Goal: Task Accomplishment & Management: Complete application form

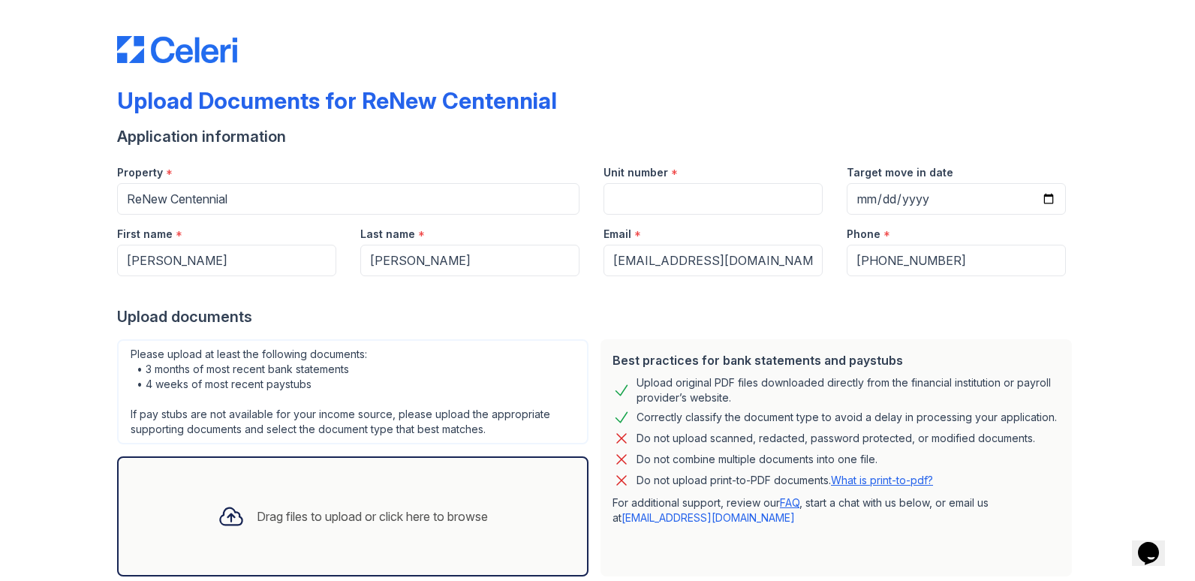
click at [680, 201] on input "Unit number" at bounding box center [712, 199] width 219 height 32
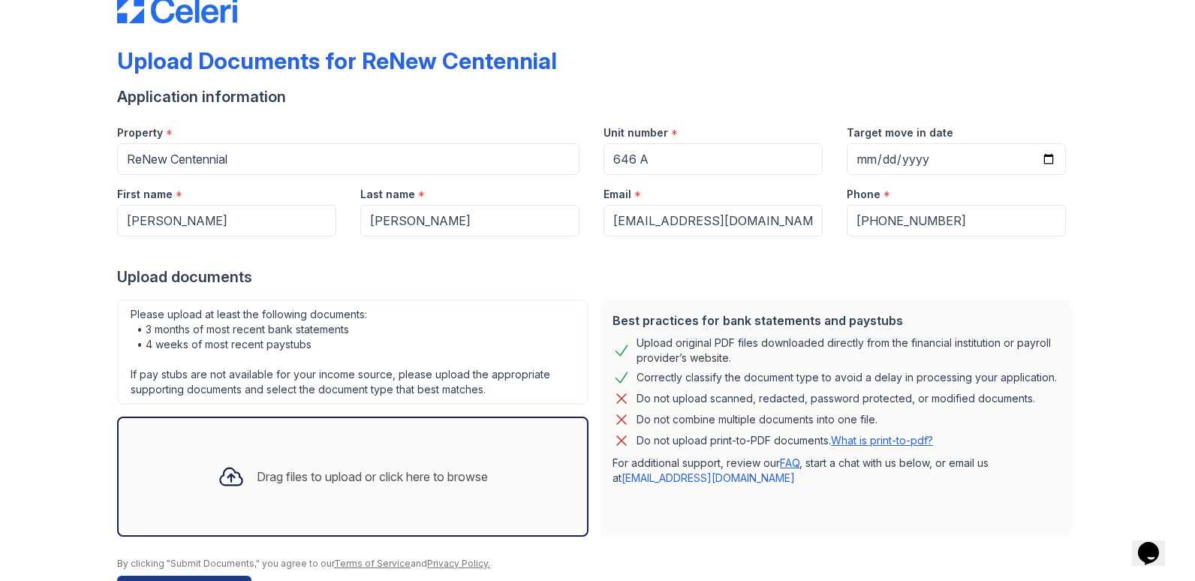
scroll to position [75, 0]
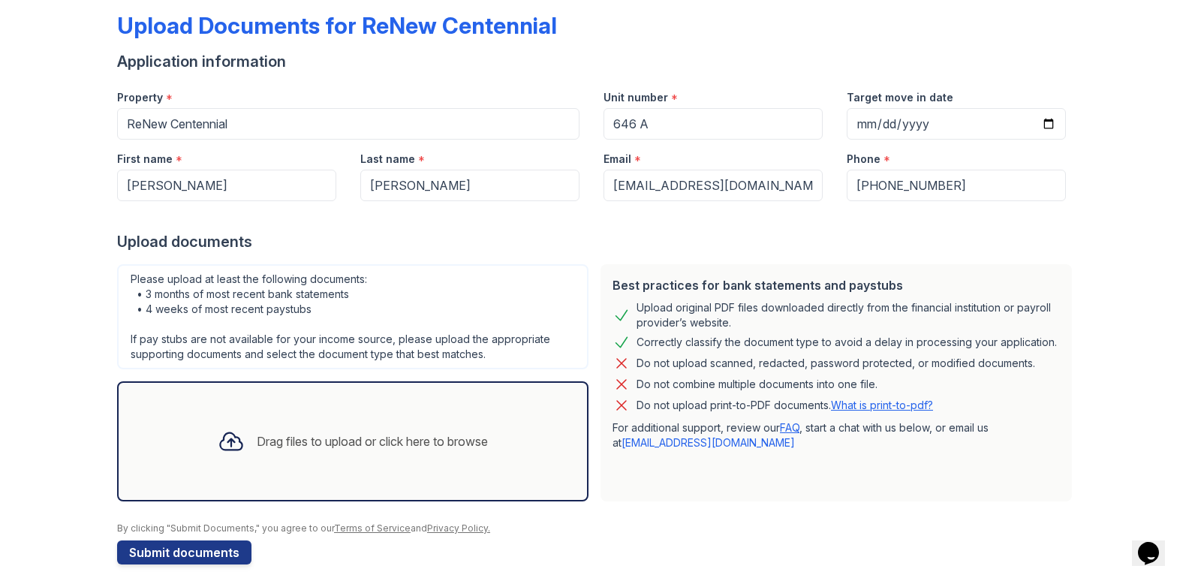
type input "646 A"
click at [311, 444] on div "Drag files to upload or click here to browse" at bounding box center [372, 441] width 231 height 18
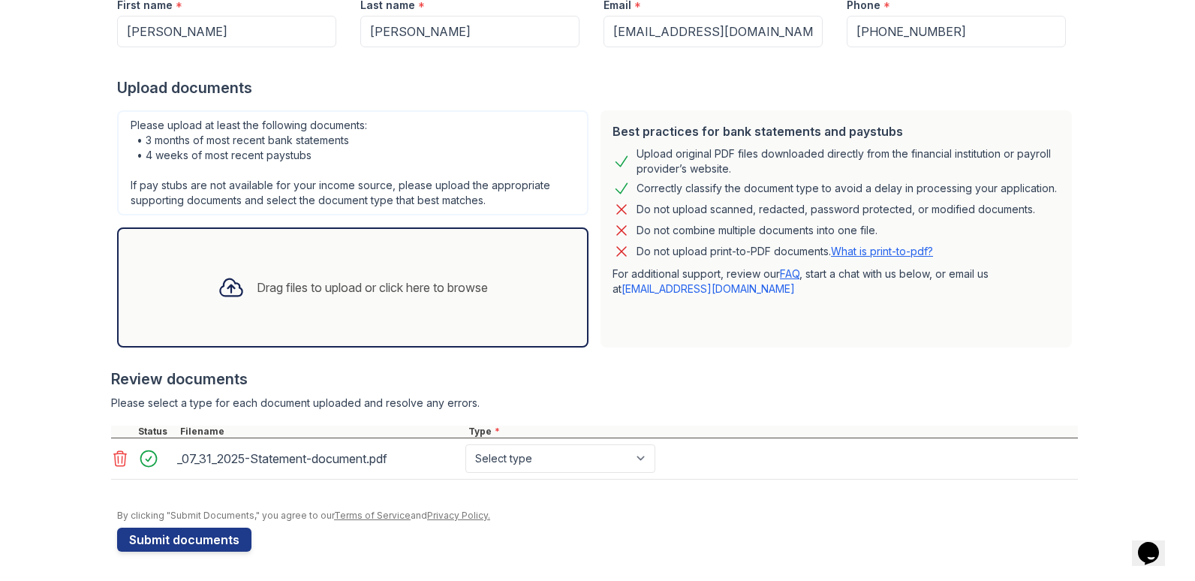
scroll to position [230, 0]
click at [637, 459] on select "Select type Paystub Bank Statement Offer Letter Tax Documents Benefit Award Let…" at bounding box center [560, 458] width 190 height 29
select select "bank_statement"
click at [465, 444] on select "Select type Paystub Bank Statement Offer Letter Tax Documents Benefit Award Let…" at bounding box center [560, 458] width 190 height 29
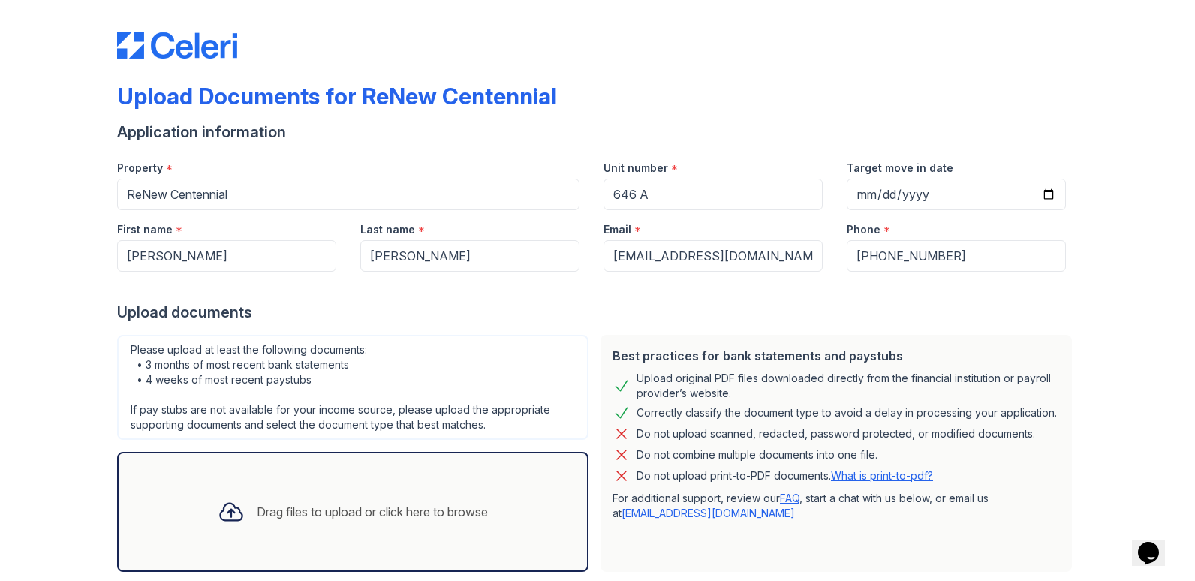
scroll to position [0, 0]
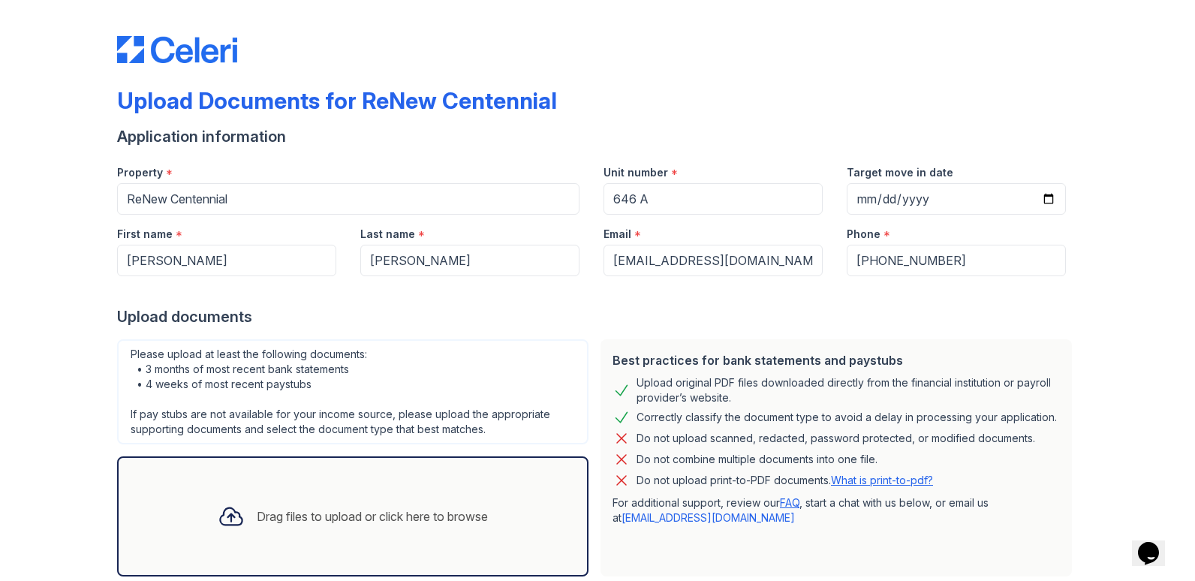
click at [268, 509] on div "Drag files to upload or click here to browse" at bounding box center [372, 516] width 231 height 18
click at [315, 510] on div "Drag files to upload or click here to browse" at bounding box center [372, 516] width 231 height 18
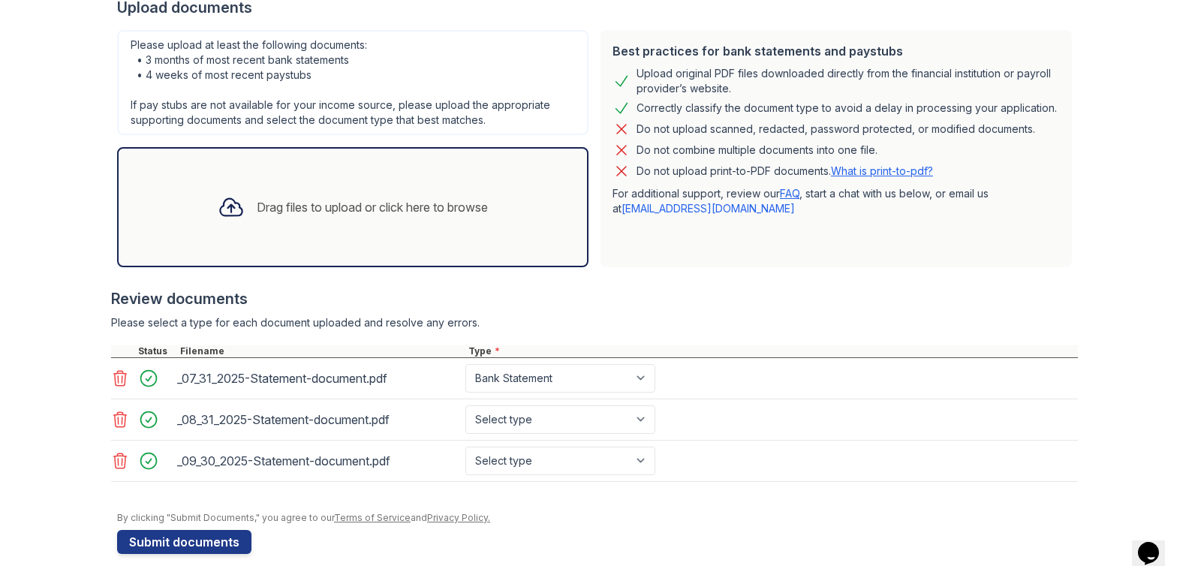
scroll to position [312, 0]
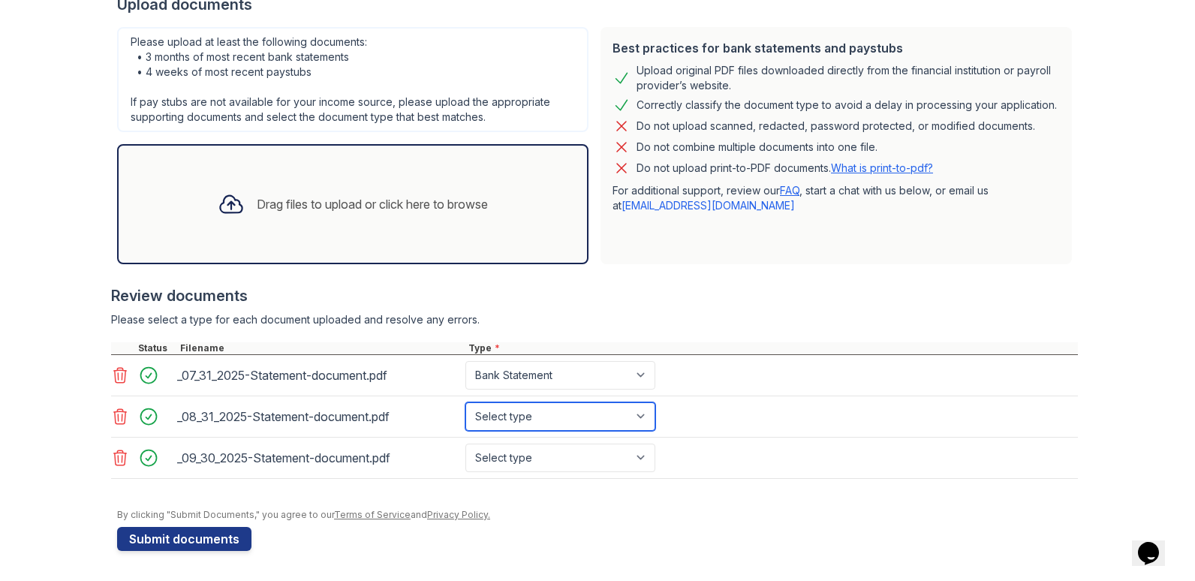
click at [640, 418] on select "Select type Paystub Bank Statement Offer Letter Tax Documents Benefit Award Let…" at bounding box center [560, 416] width 190 height 29
select select "bank_statement"
click at [465, 402] on select "Select type Paystub Bank Statement Offer Letter Tax Documents Benefit Award Let…" at bounding box center [560, 416] width 190 height 29
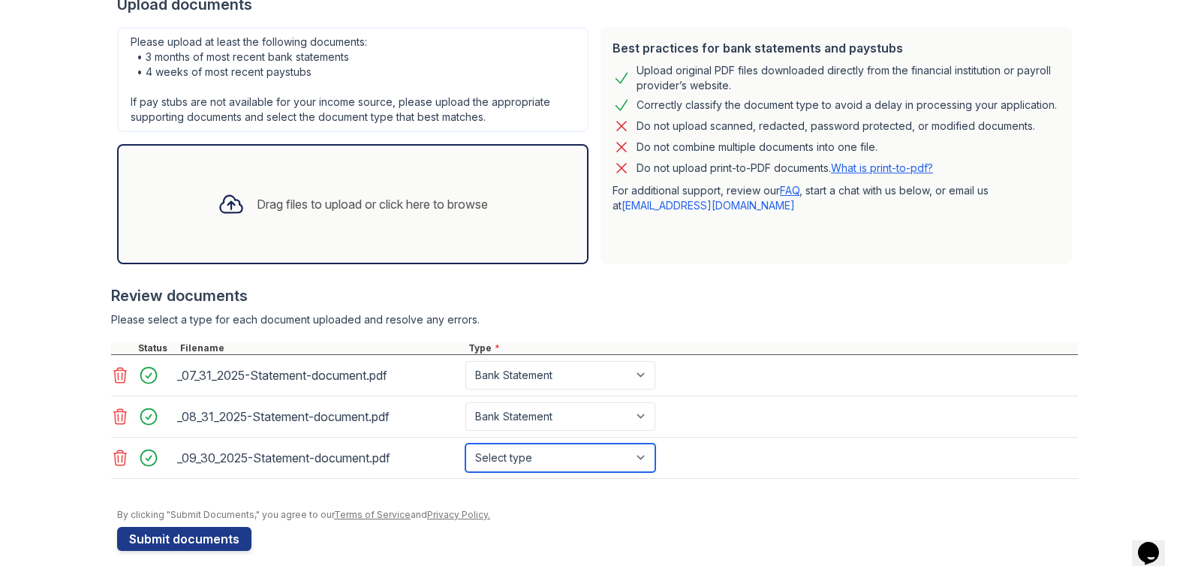
click at [640, 454] on select "Select type Paystub Bank Statement Offer Letter Tax Documents Benefit Award Let…" at bounding box center [560, 458] width 190 height 29
select select "bank_statement"
click at [465, 444] on select "Select type Paystub Bank Statement Offer Letter Tax Documents Benefit Award Let…" at bounding box center [560, 458] width 190 height 29
click at [140, 378] on div at bounding box center [153, 375] width 42 height 21
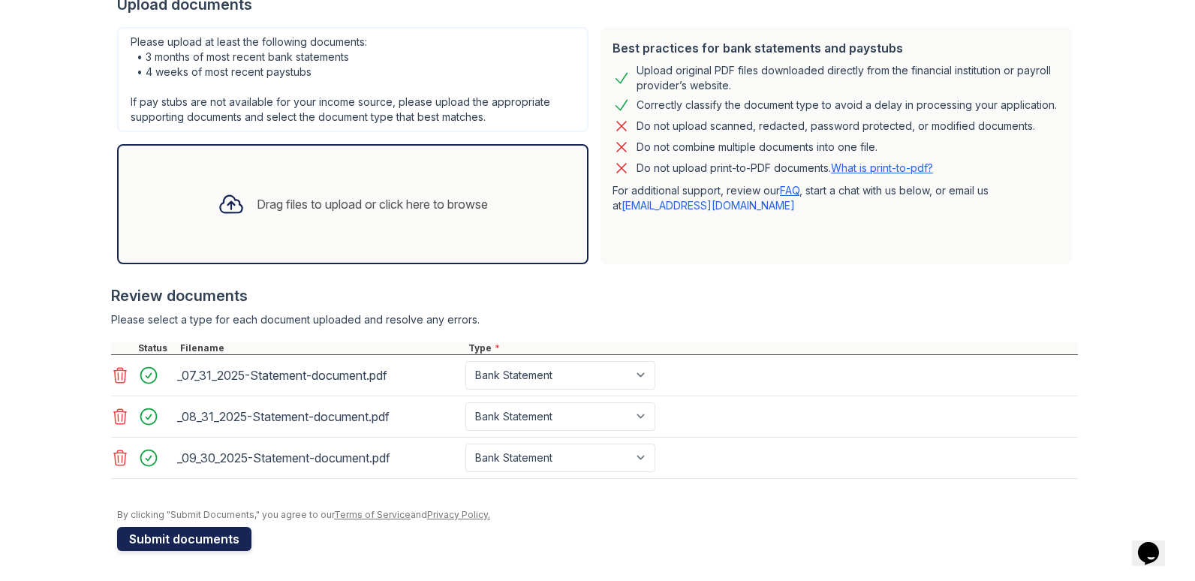
click at [161, 534] on button "Submit documents" at bounding box center [184, 539] width 134 height 24
